Goal: Contribute content

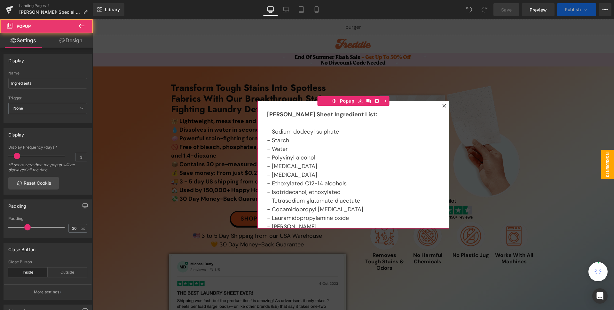
click at [442, 105] on icon at bounding box center [444, 106] width 4 height 4
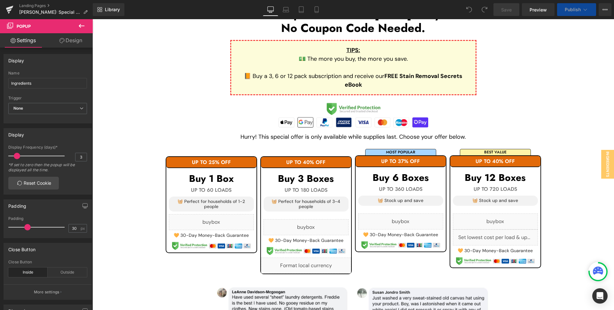
scroll to position [568, 0]
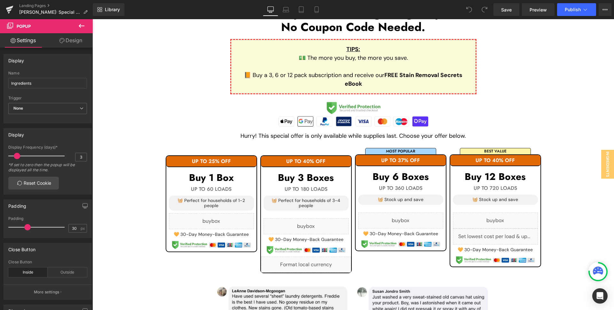
click at [229, 219] on div "Liquid" at bounding box center [211, 221] width 85 height 16
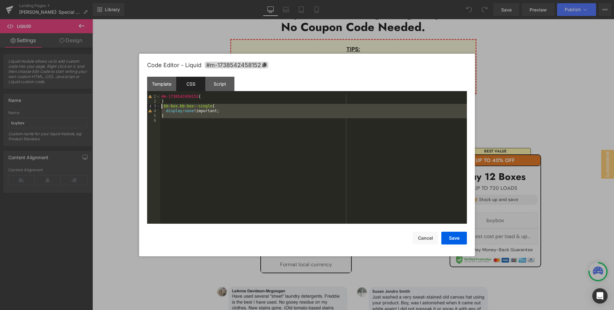
drag, startPoint x: 171, startPoint y: 116, endPoint x: 160, endPoint y: 107, distance: 13.8
click at [0, 0] on div "#m-1738542458152 { } .bb-box.bb-box--single { display : none !important; }" at bounding box center [0, 0] width 0 height 0
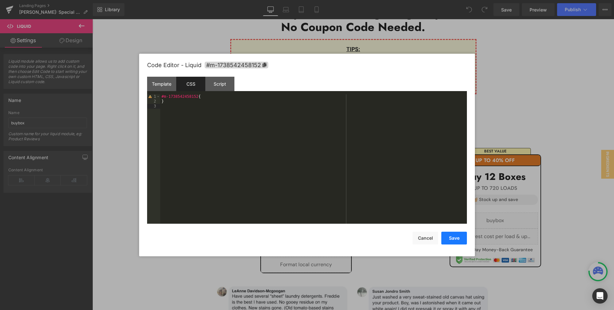
click at [453, 236] on button "Save" at bounding box center [454, 238] width 26 height 13
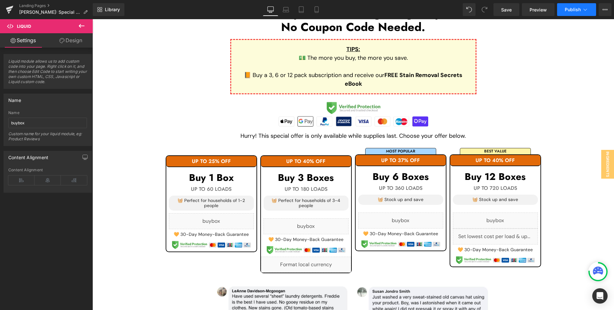
click at [568, 13] on button "Publish" at bounding box center [576, 9] width 39 height 13
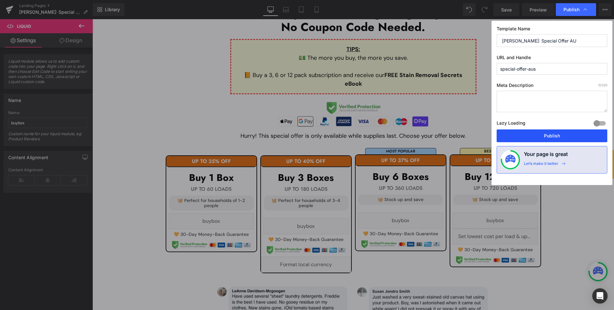
drag, startPoint x: 523, startPoint y: 134, endPoint x: 370, endPoint y: 72, distance: 164.9
click at [0, 0] on button "Publish" at bounding box center [0, 0] width 0 height 0
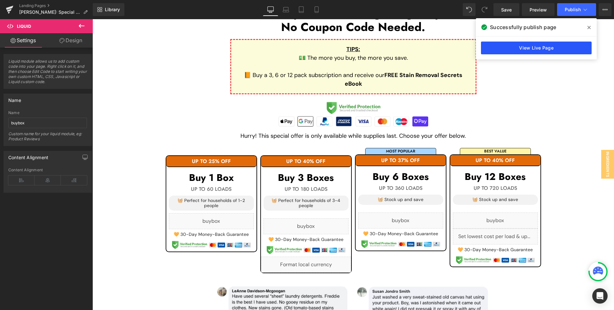
click at [507, 46] on link "View Live Page" at bounding box center [536, 48] width 111 height 13
